Goal: Task Accomplishment & Management: Complete application form

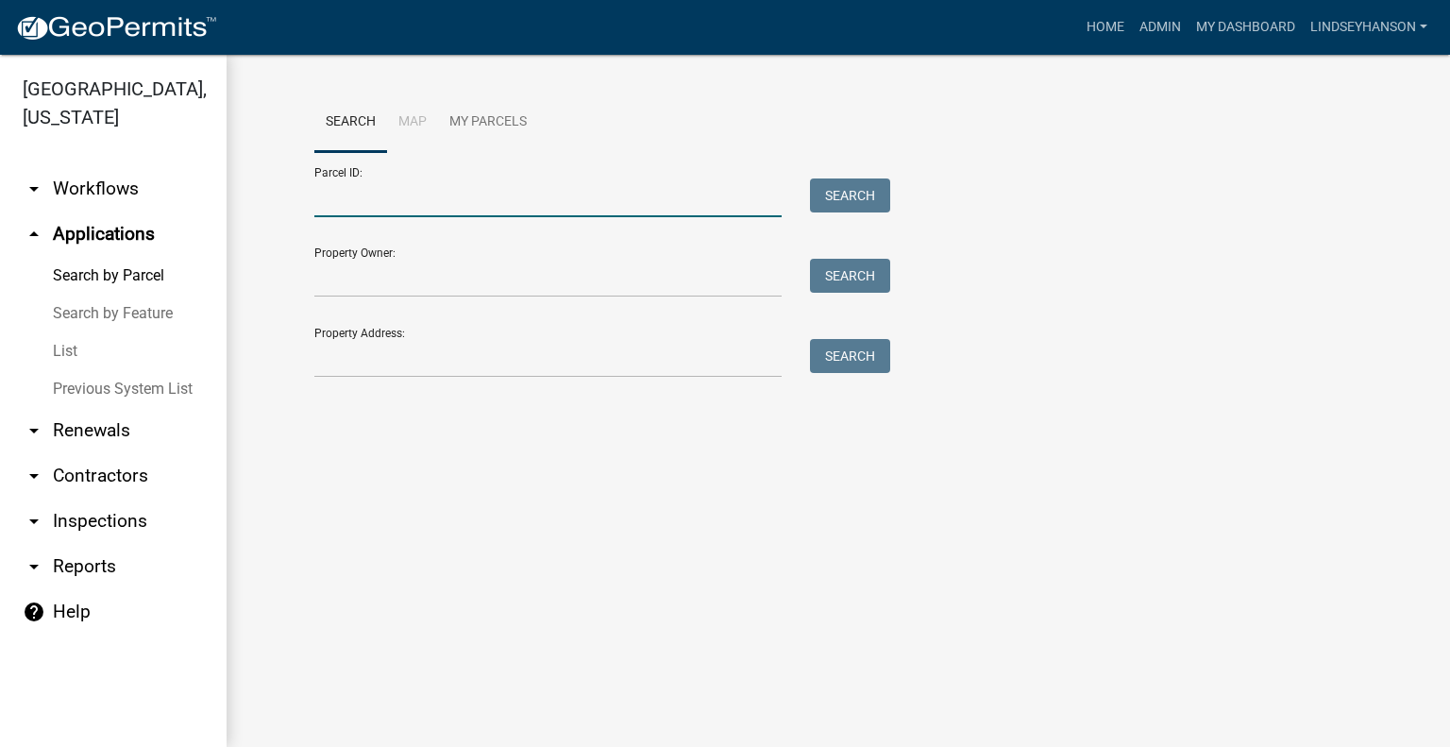
drag, startPoint x: 0, startPoint y: 0, endPoint x: 461, endPoint y: 209, distance: 505.7
click at [461, 209] on input "Parcel ID:" at bounding box center [547, 197] width 467 height 39
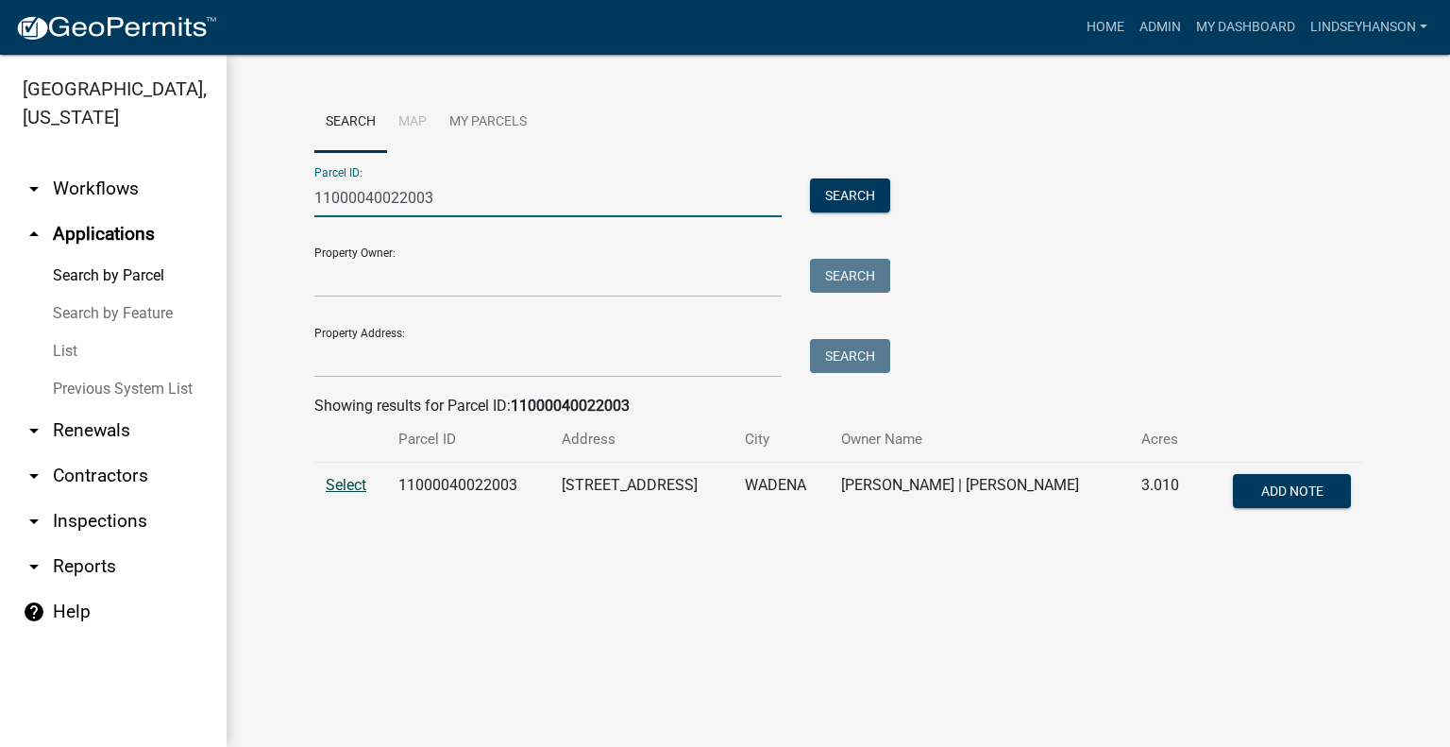
type input "11000040022003"
click at [358, 488] on span "Select" at bounding box center [346, 485] width 41 height 18
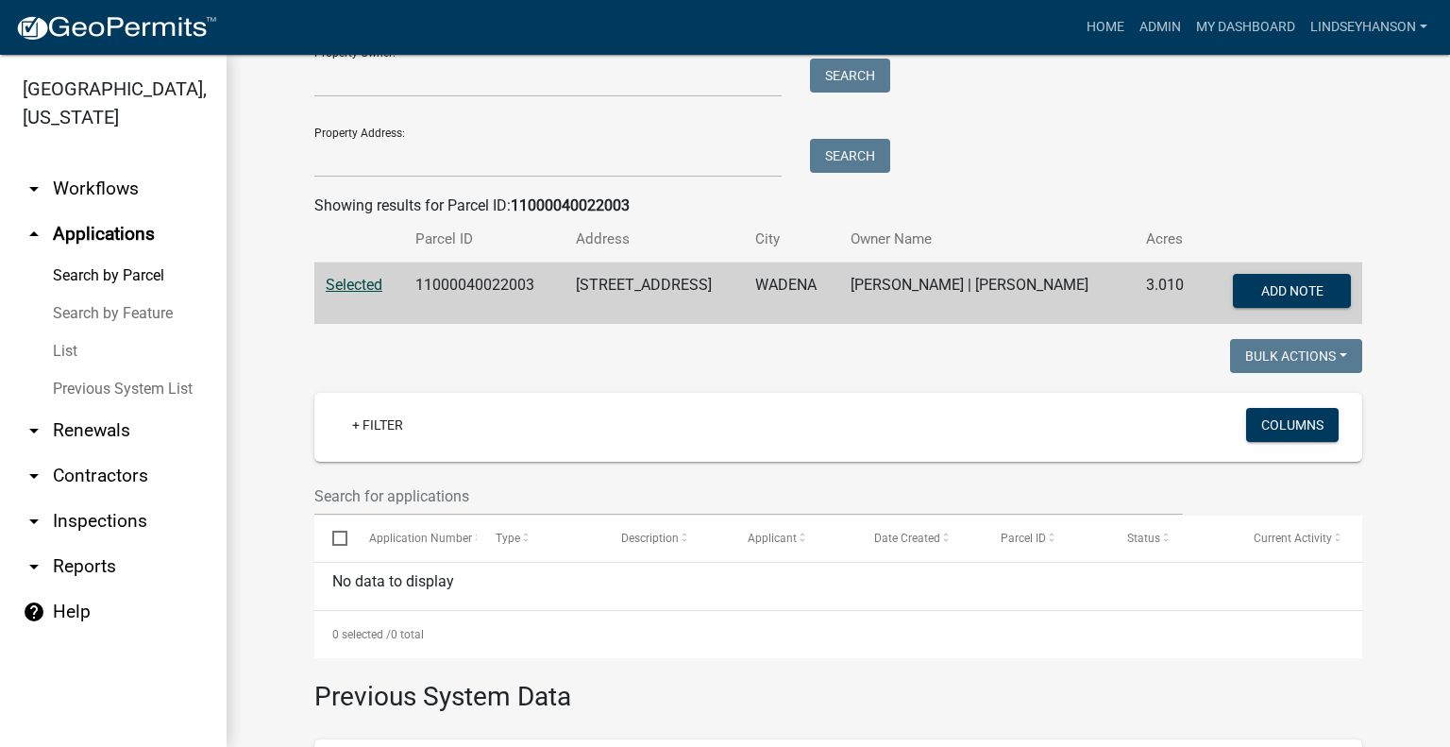
scroll to position [229, 0]
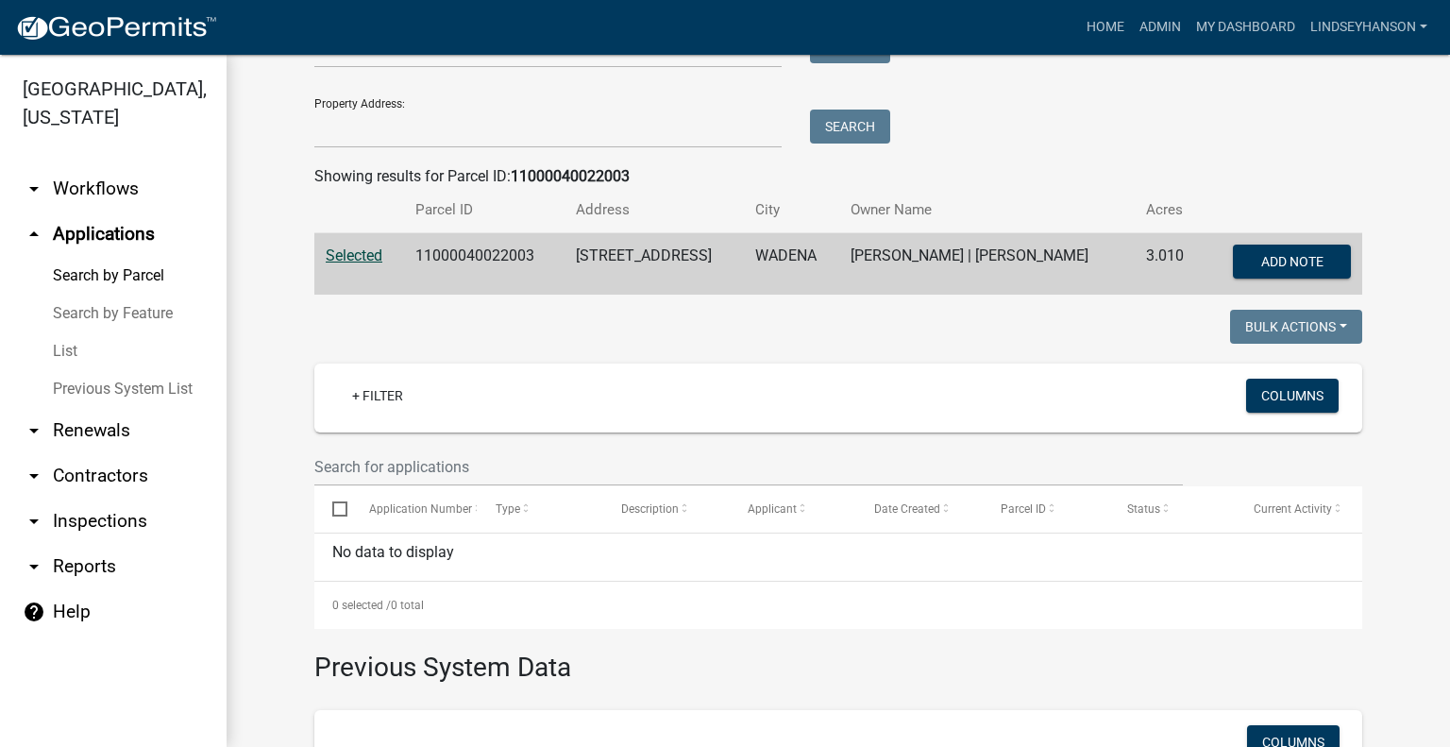
click at [449, 256] on td "11000040022003" at bounding box center [484, 264] width 160 height 62
click at [450, 254] on td "11000040022003" at bounding box center [484, 264] width 160 height 62
copy td "11000040022003"
click at [111, 191] on link "arrow_drop_down Workflows" at bounding box center [113, 188] width 227 height 45
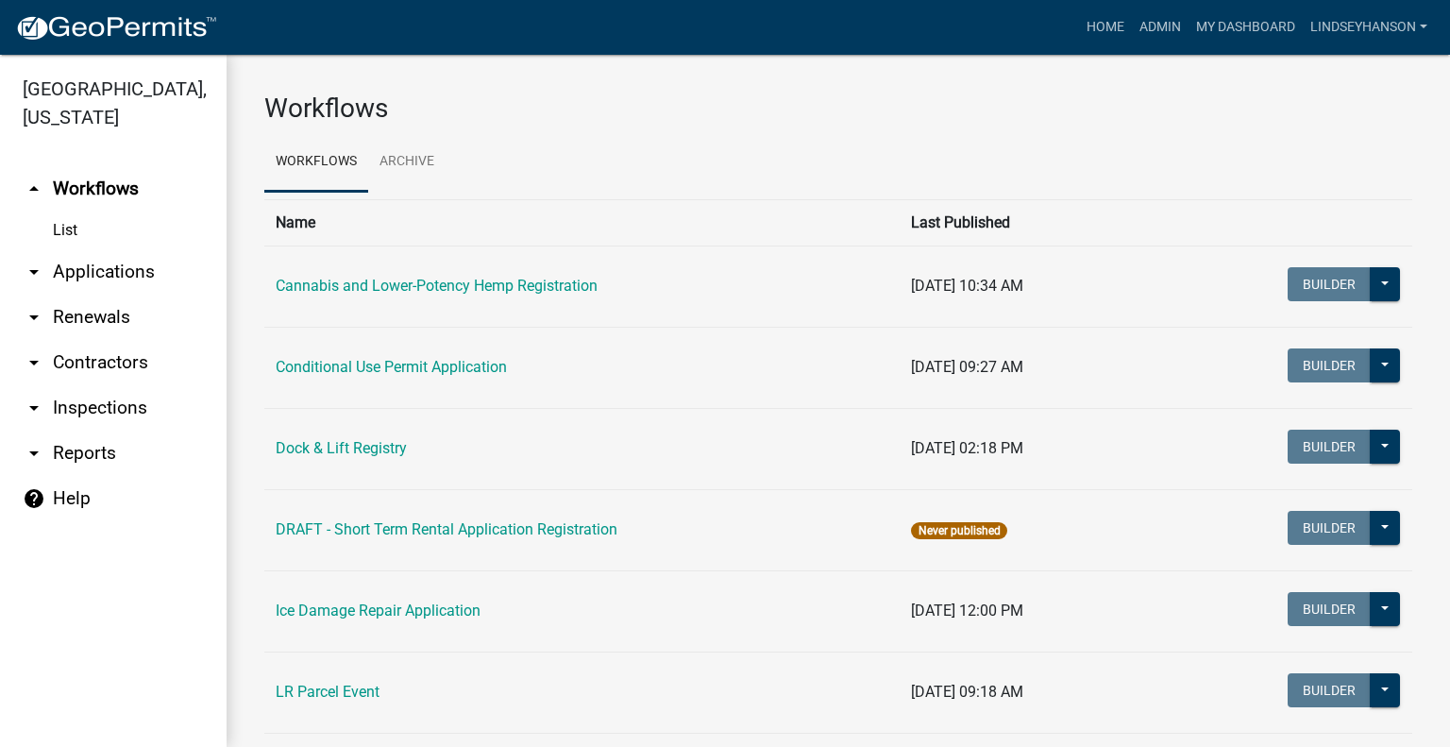
click at [118, 259] on link "arrow_drop_down Applications" at bounding box center [113, 271] width 227 height 45
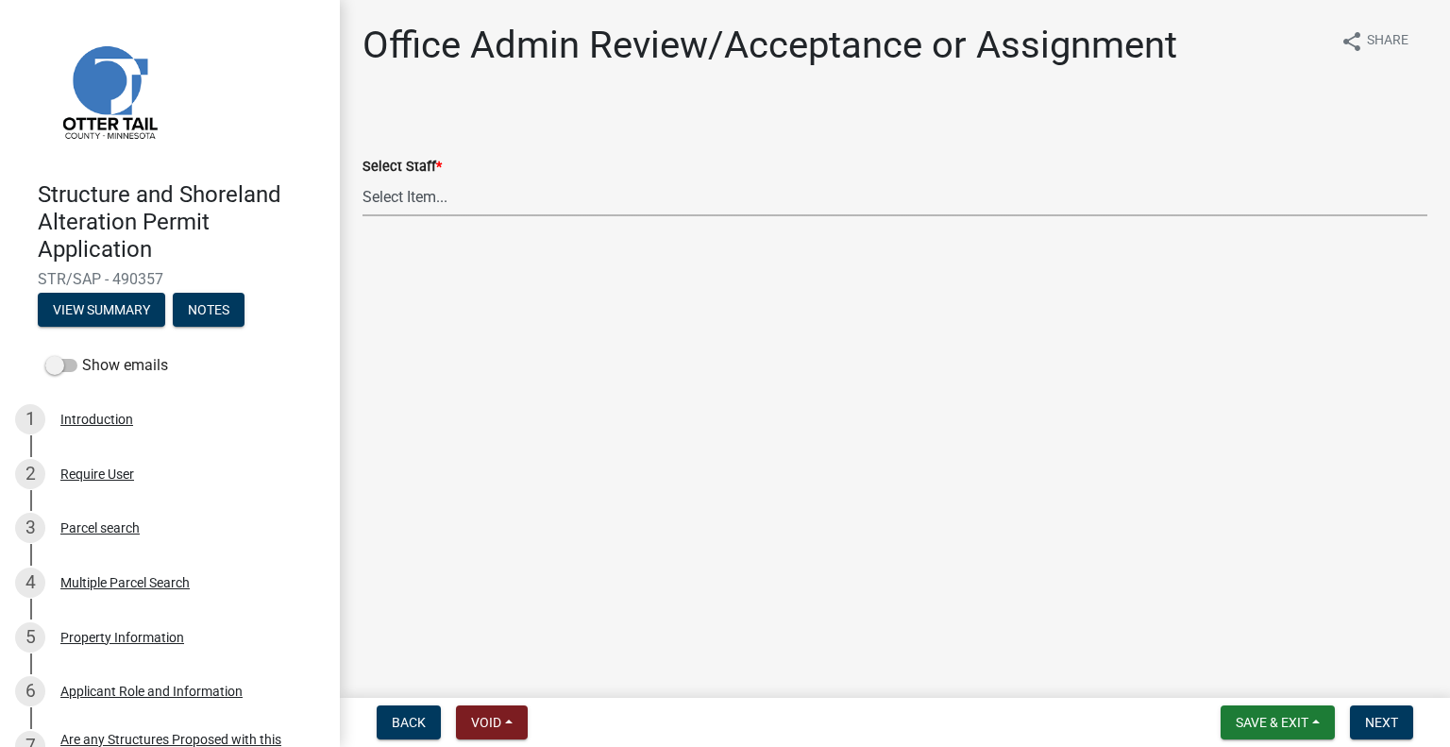
click at [550, 211] on select "Select Item... Alexis Newark (anewark@ottertailcounty.gov) Amy Busko (abusko@ot…" at bounding box center [894, 196] width 1065 height 39
click at [362, 177] on select "Select Item... Alexis Newark (anewark@ottertailcounty.gov) Amy Busko (abusko@ot…" at bounding box center [894, 196] width 1065 height 39
select select "587f38f5-c90e-4c12-9e10-d3e23909bbca"
click at [1397, 727] on span "Next" at bounding box center [1381, 722] width 33 height 15
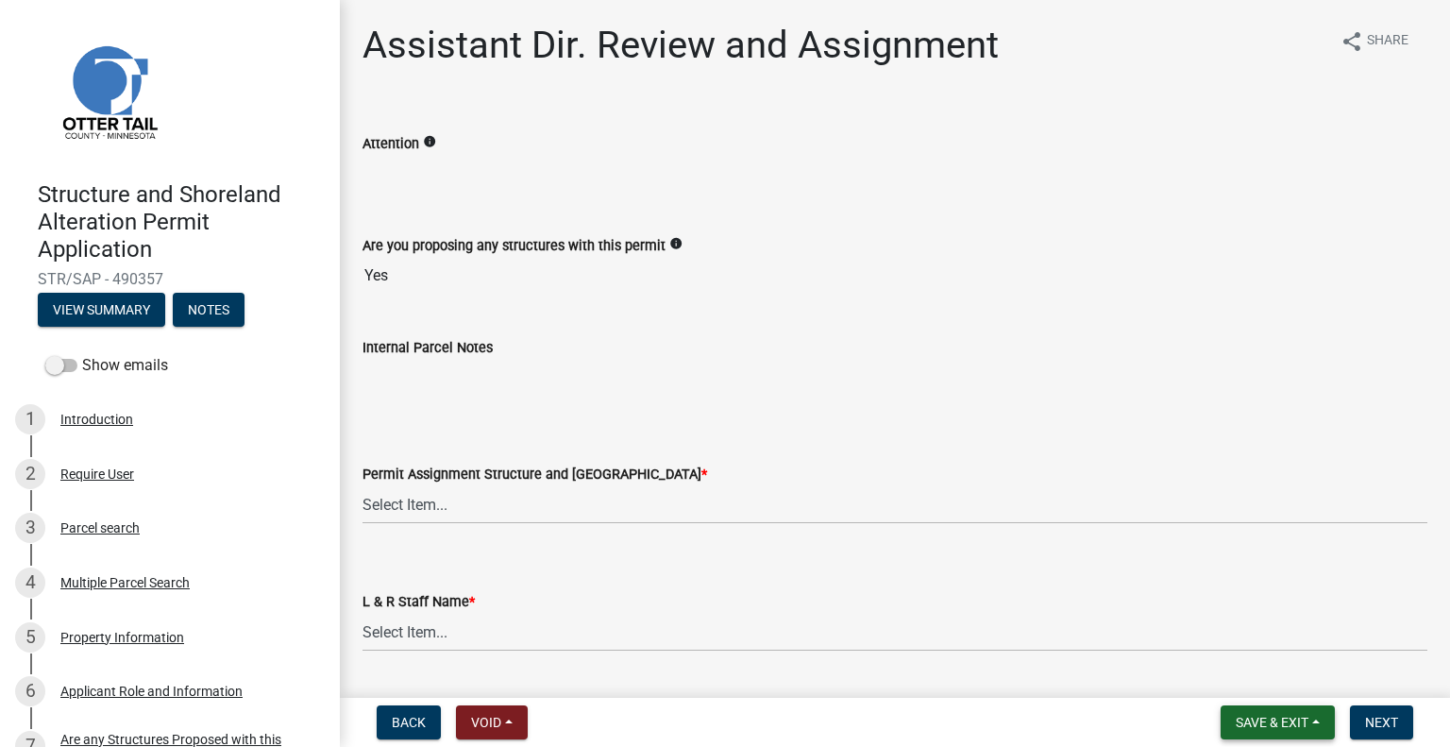
click at [1265, 723] on span "Save & Exit" at bounding box center [1272, 722] width 73 height 15
click at [1245, 671] on button "Save & Exit" at bounding box center [1259, 672] width 151 height 45
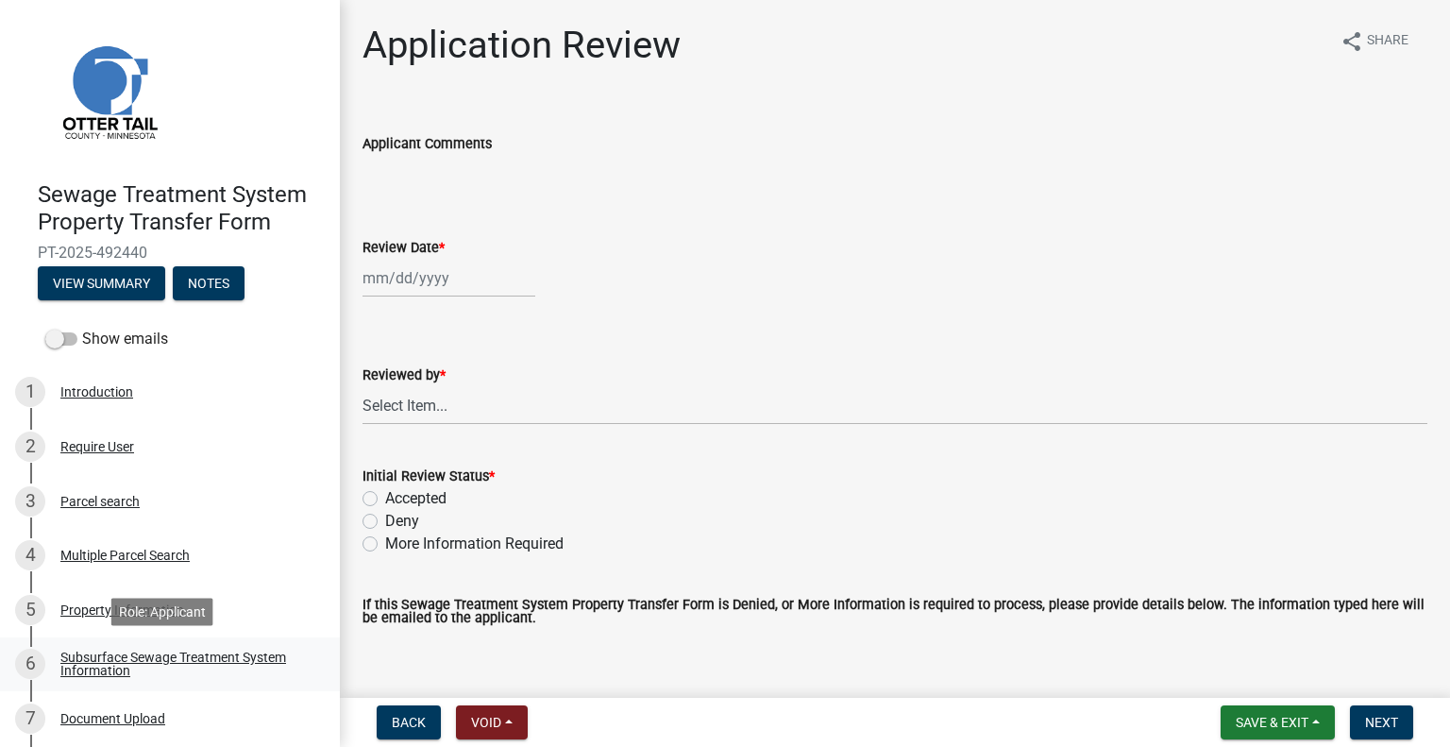
click at [276, 648] on link "6 Subsurface Sewage Treatment System Information" at bounding box center [170, 664] width 340 height 55
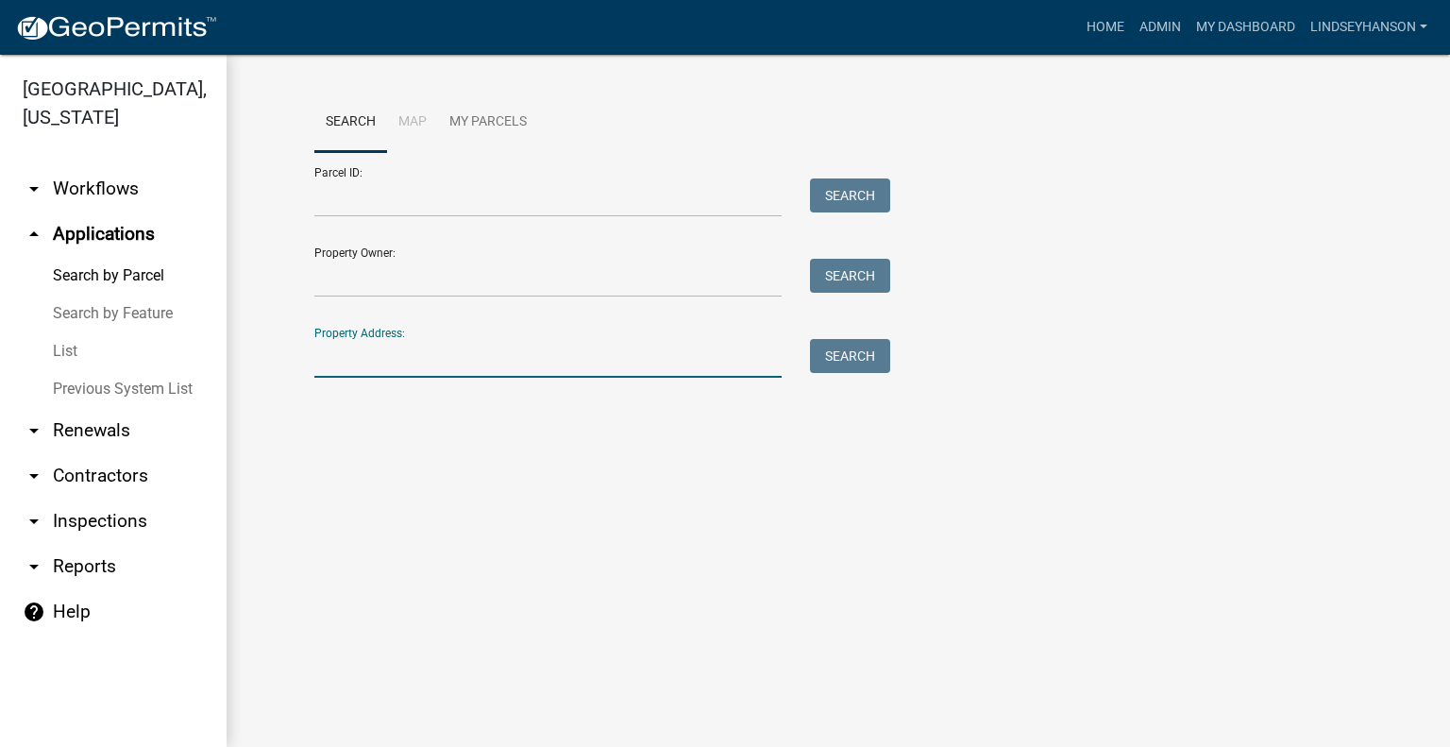
click at [483, 343] on input "Property Address:" at bounding box center [547, 358] width 467 height 39
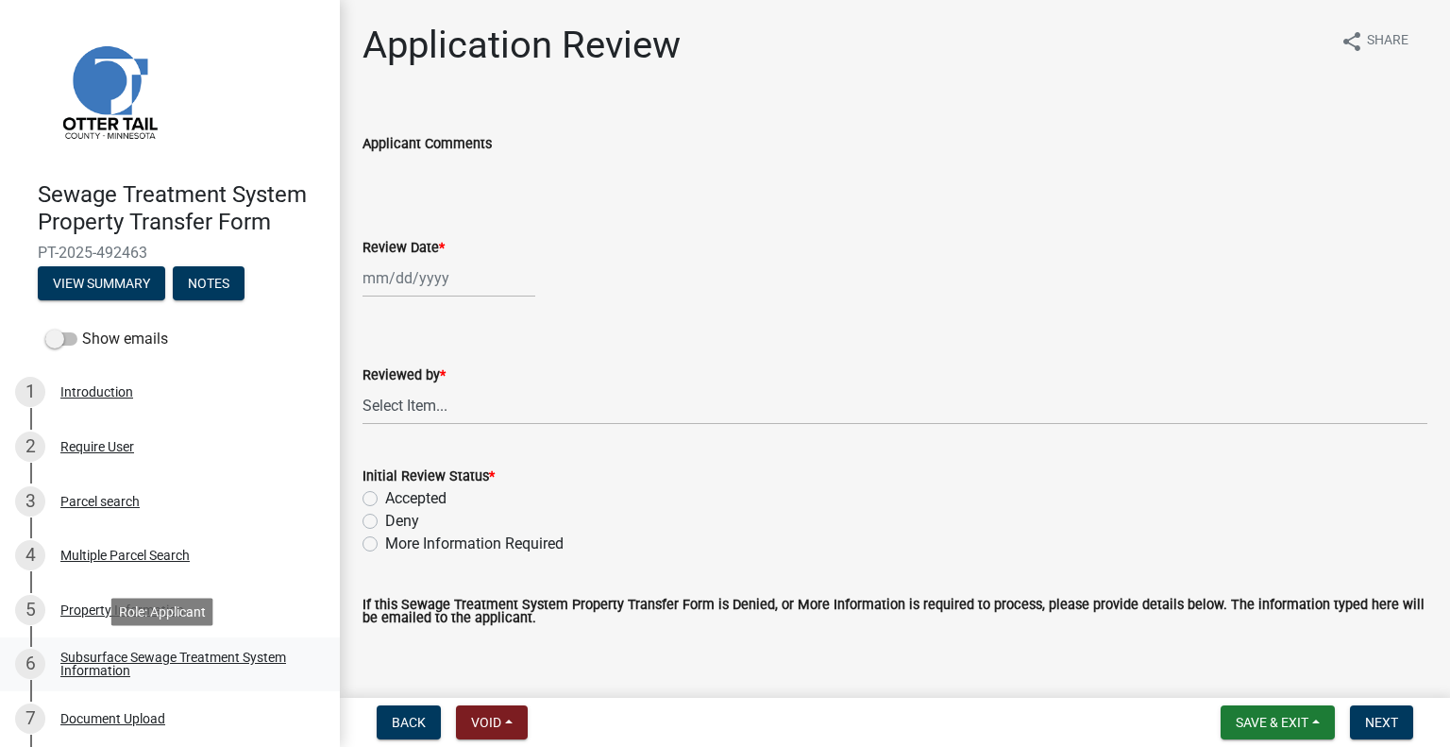
click at [264, 647] on link "6 Subsurface Sewage Treatment System Information" at bounding box center [170, 664] width 340 height 55
